Goal: Navigation & Orientation: Find specific page/section

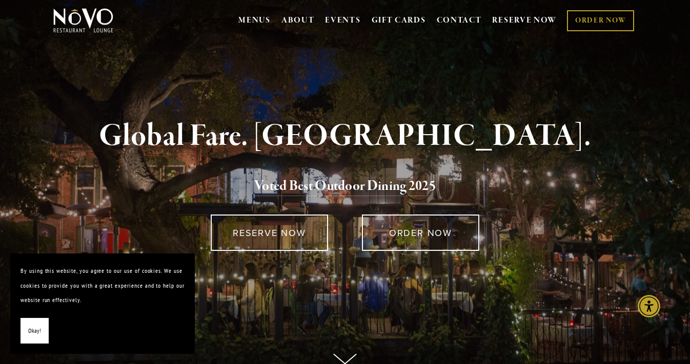
scroll to position [2, 0]
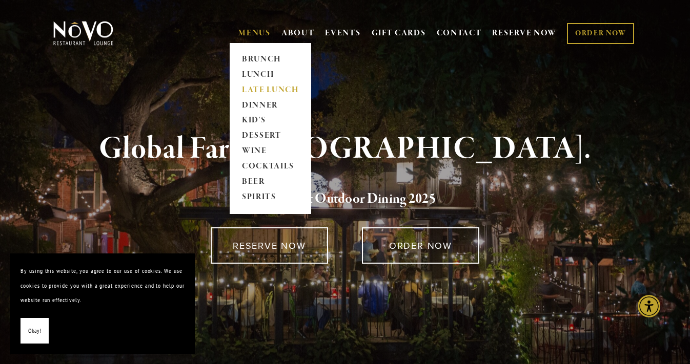
click at [266, 87] on link "LATE LUNCH" at bounding box center [270, 90] width 64 height 15
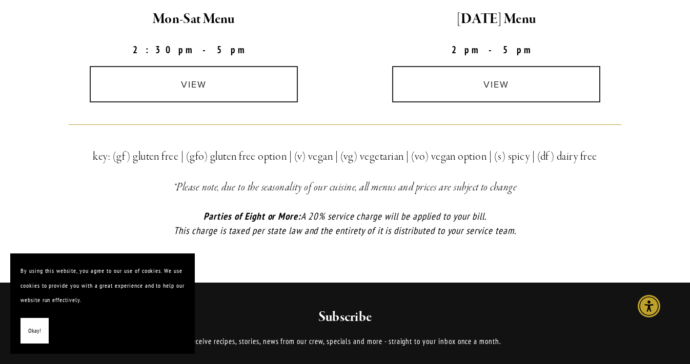
scroll to position [328, 0]
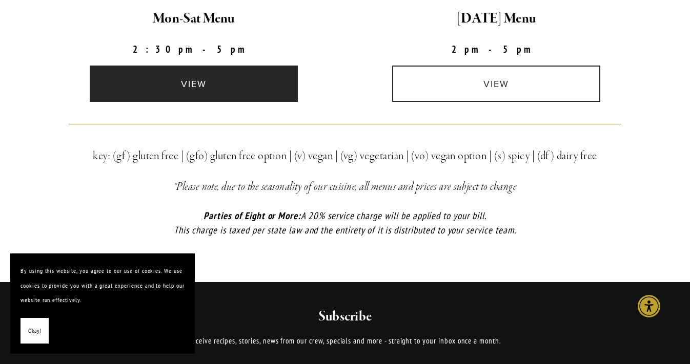
click at [213, 90] on link "view" at bounding box center [194, 84] width 208 height 36
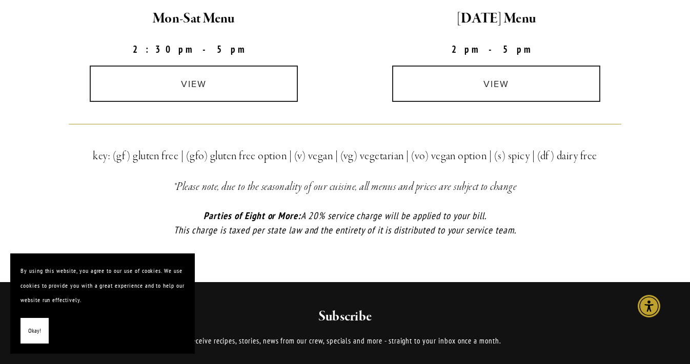
click at [32, 333] on span "Okay!" at bounding box center [34, 331] width 13 height 15
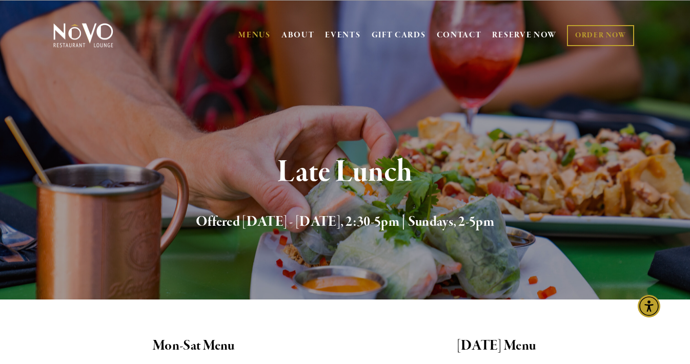
scroll to position [0, 0]
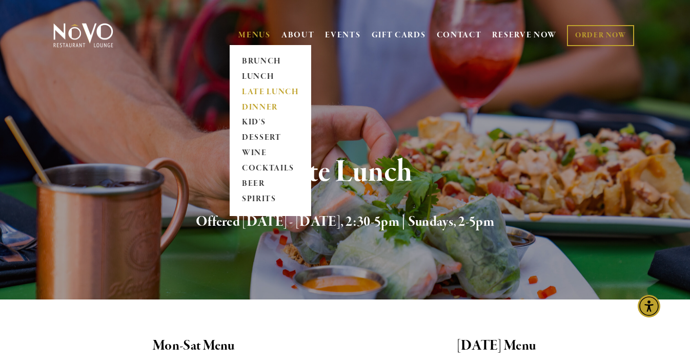
click at [267, 108] on link "DINNER" at bounding box center [270, 107] width 64 height 15
click at [267, 170] on link "COCKTAILS" at bounding box center [270, 168] width 64 height 15
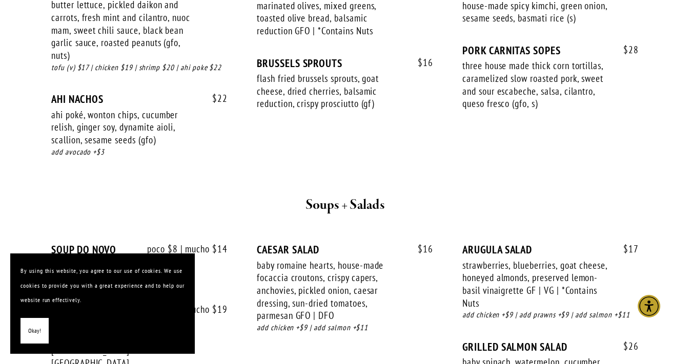
scroll to position [609, 0]
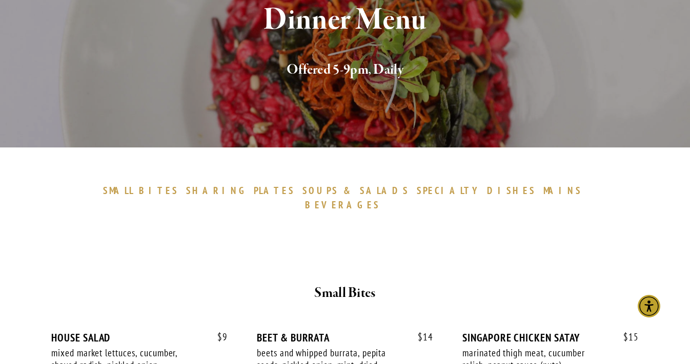
scroll to position [79, 0]
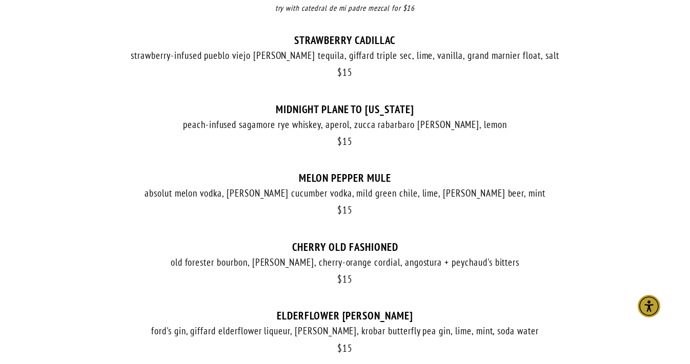
scroll to position [575, 0]
